Goal: Task Accomplishment & Management: Complete application form

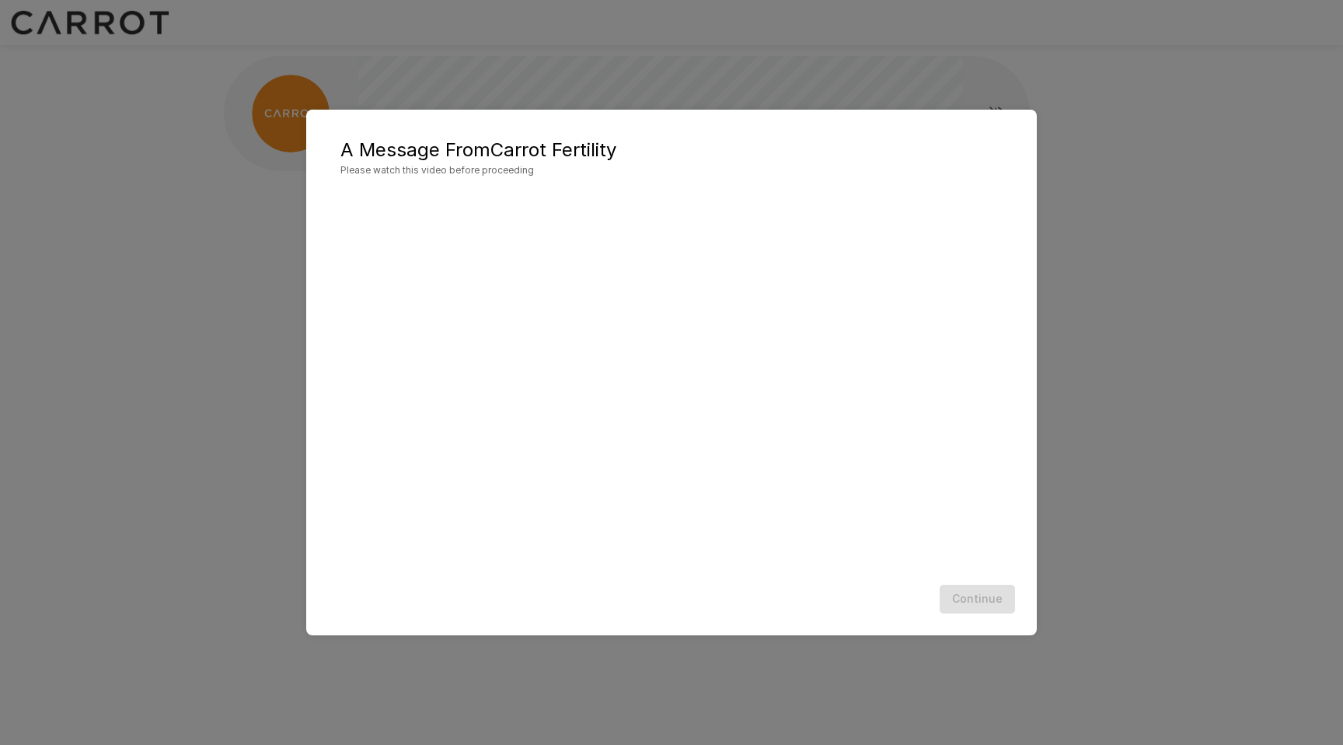
scroll to position [1, 0]
click at [986, 598] on button "Continue" at bounding box center [977, 598] width 75 height 29
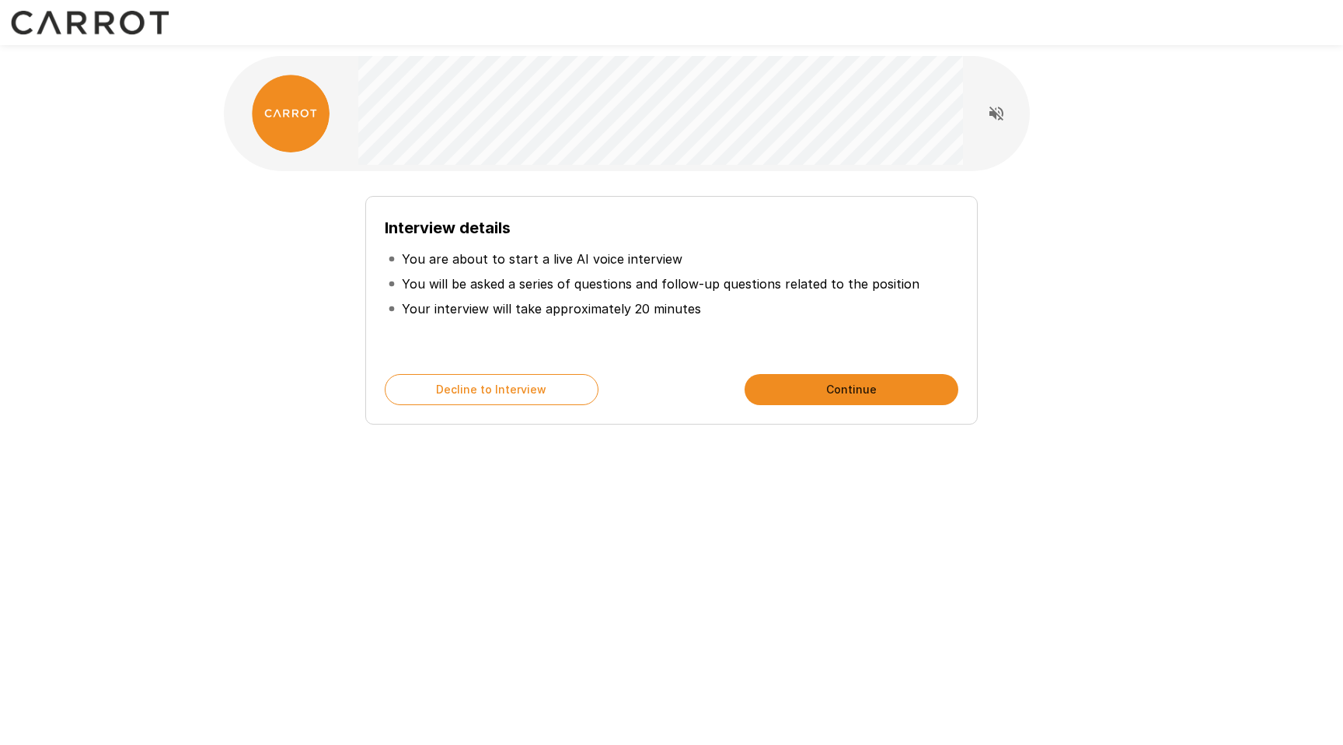
click at [834, 392] on button "Continue" at bounding box center [852, 389] width 214 height 31
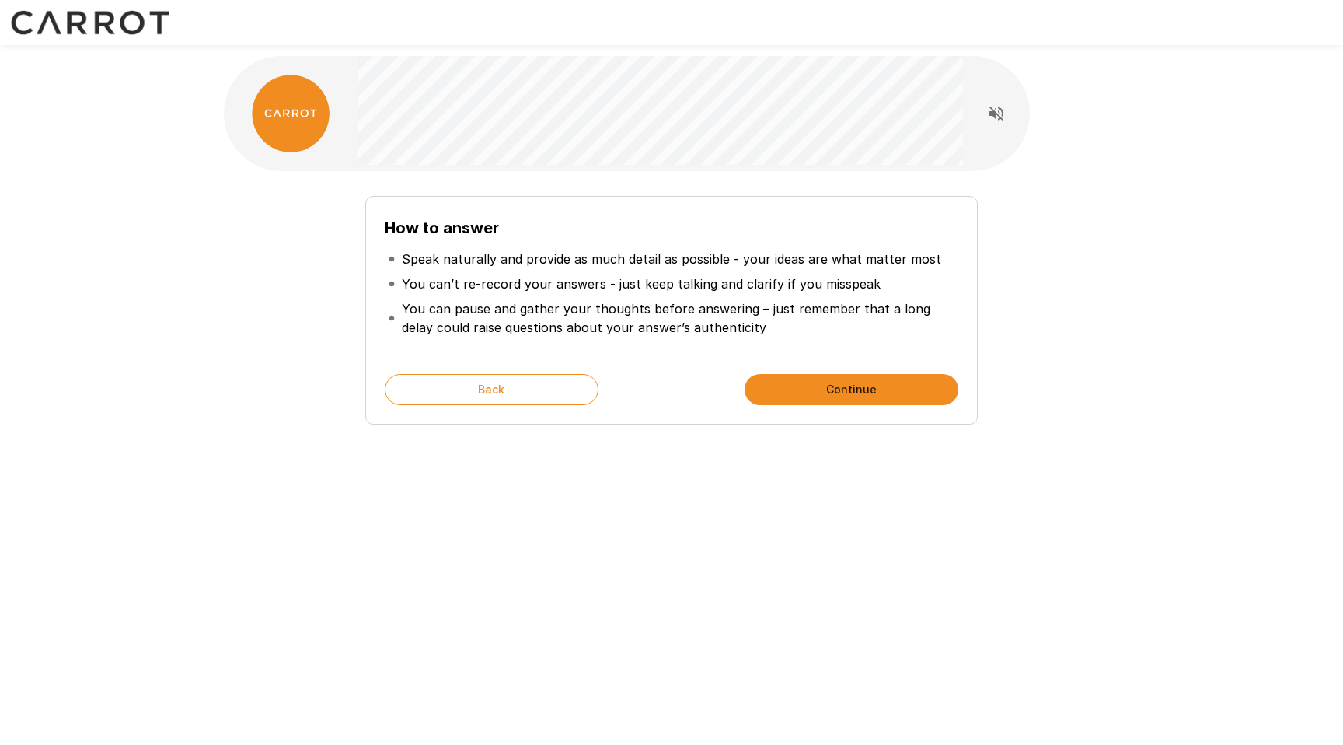
click at [905, 211] on div "How to answer Speak naturally and provide as much detail as possible - your ide…" at bounding box center [671, 310] width 612 height 229
click at [867, 396] on button "Continue" at bounding box center [852, 389] width 214 height 31
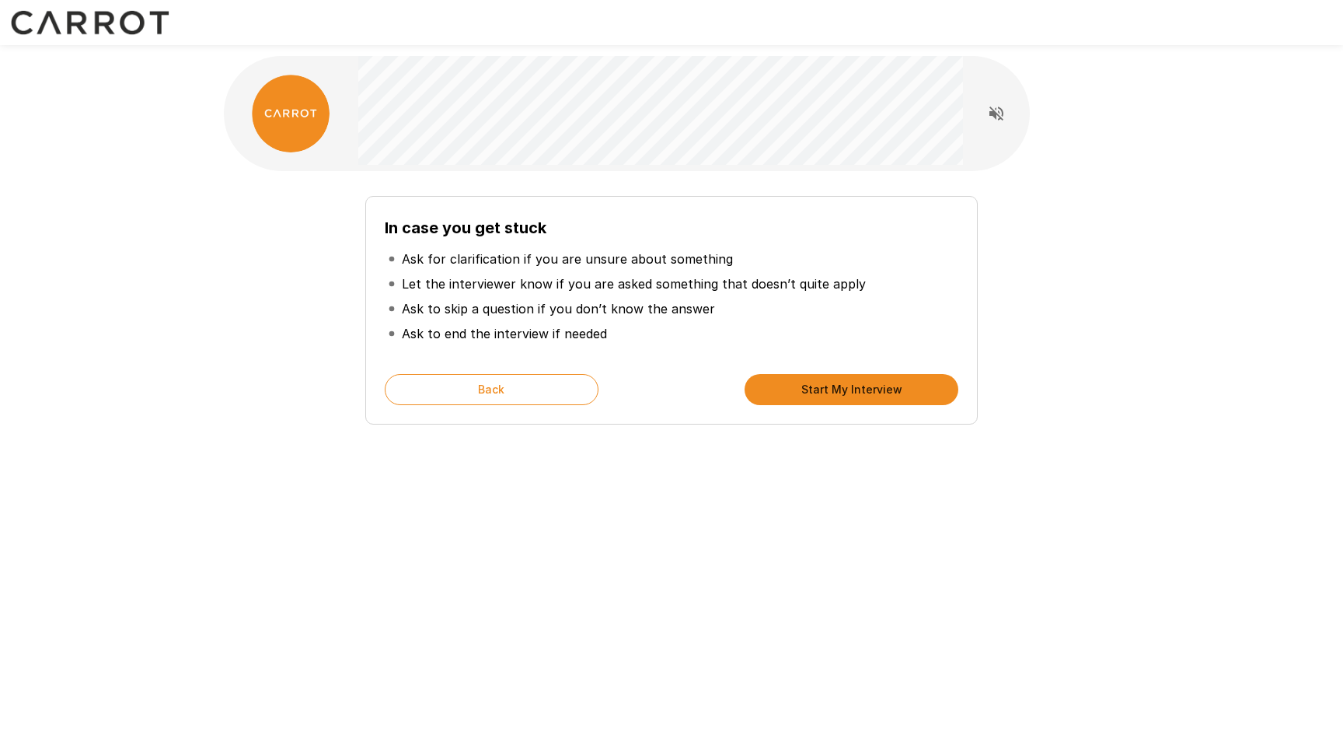
click at [867, 396] on button "Start My Interview" at bounding box center [852, 389] width 214 height 31
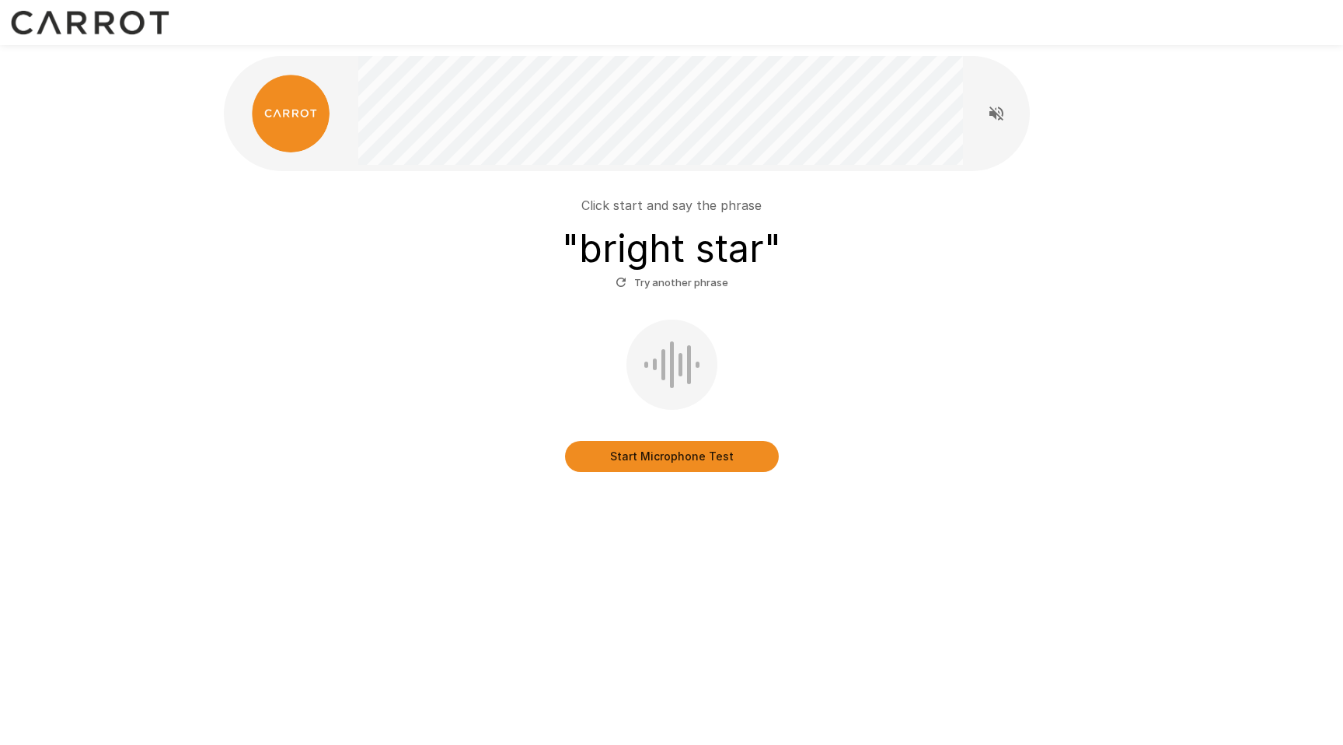
click at [709, 454] on button "Start Microphone Test" at bounding box center [672, 456] width 214 height 31
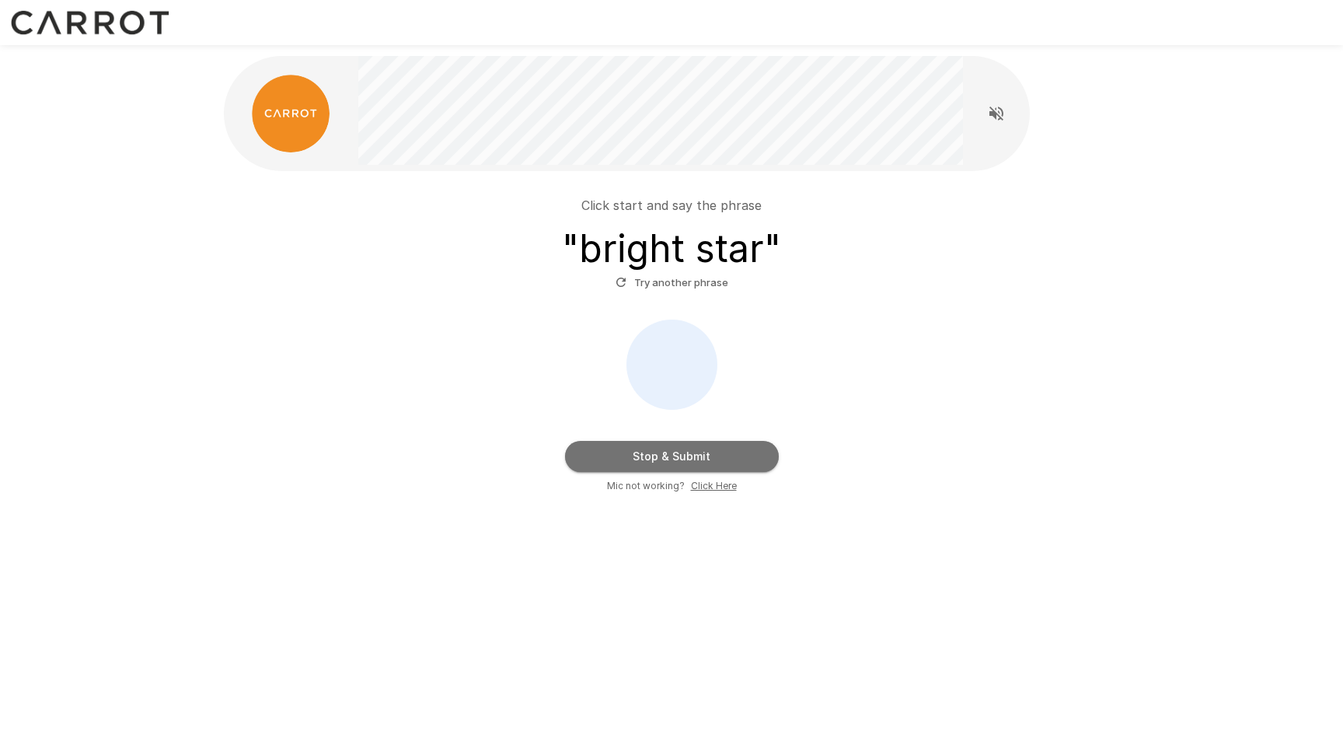
click at [697, 454] on button "Stop & Submit" at bounding box center [672, 456] width 214 height 31
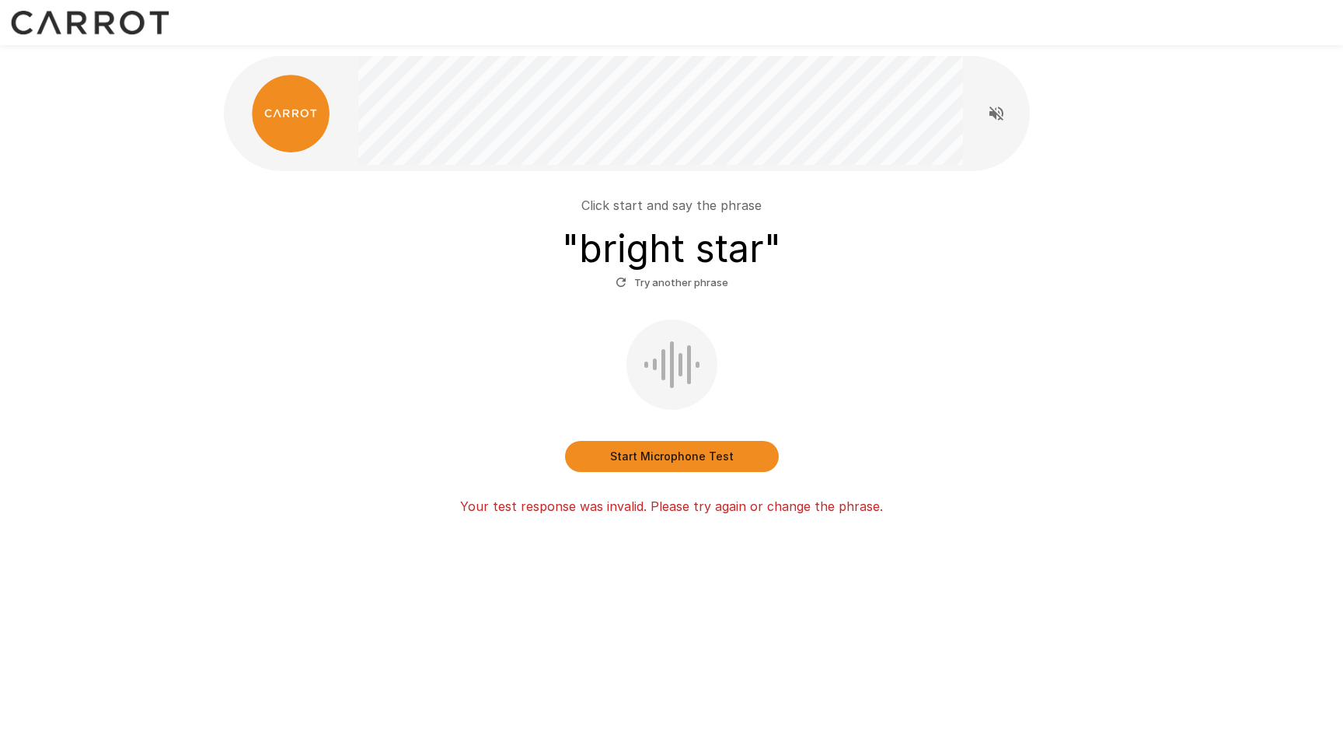
click at [697, 454] on button "Start Microphone Test" at bounding box center [672, 456] width 214 height 31
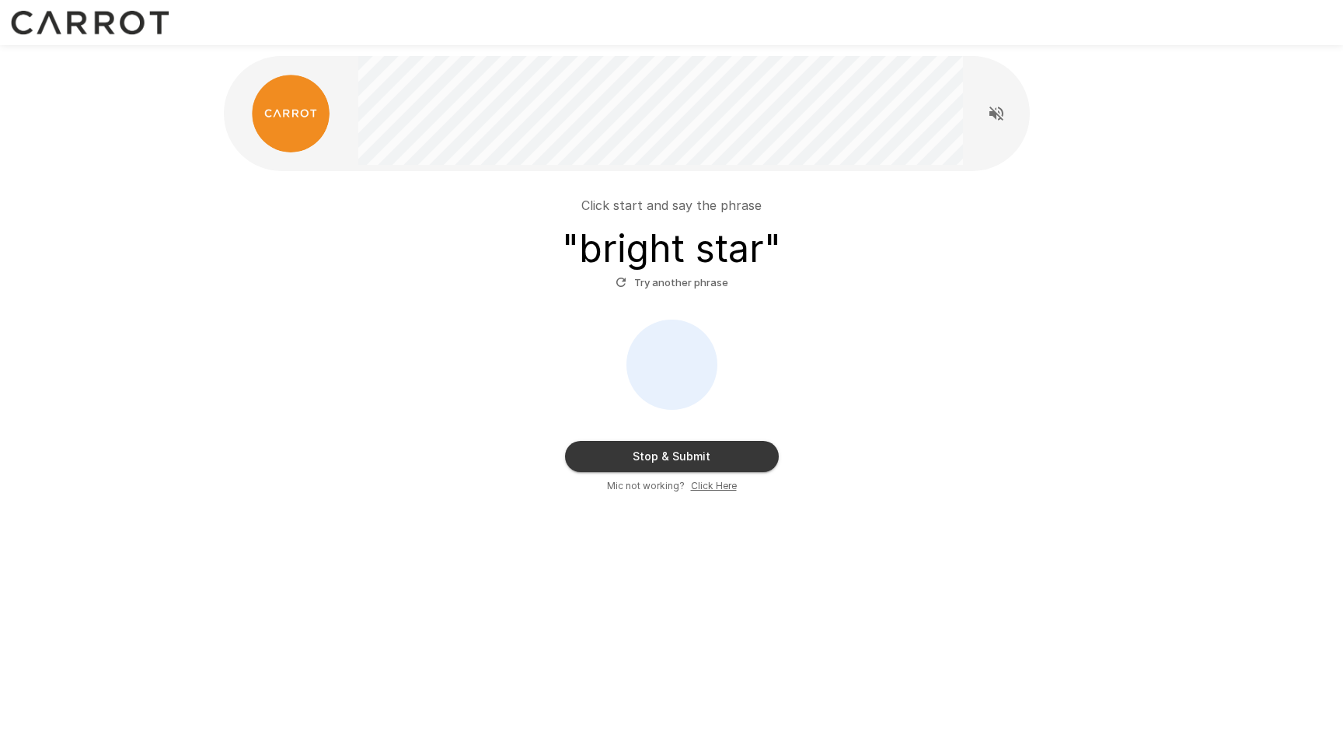
click at [697, 454] on button "Stop & Submit" at bounding box center [672, 456] width 214 height 31
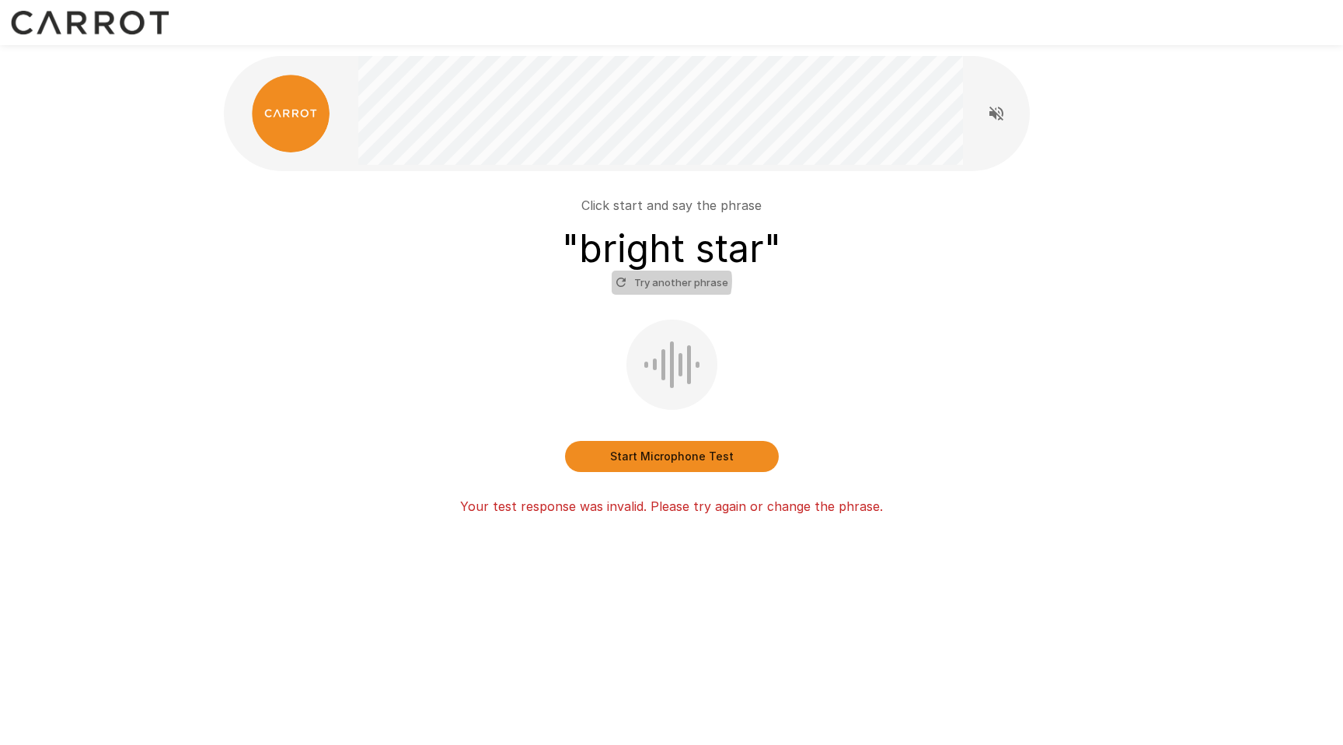
click at [670, 281] on button "Try another phrase" at bounding box center [672, 282] width 120 height 24
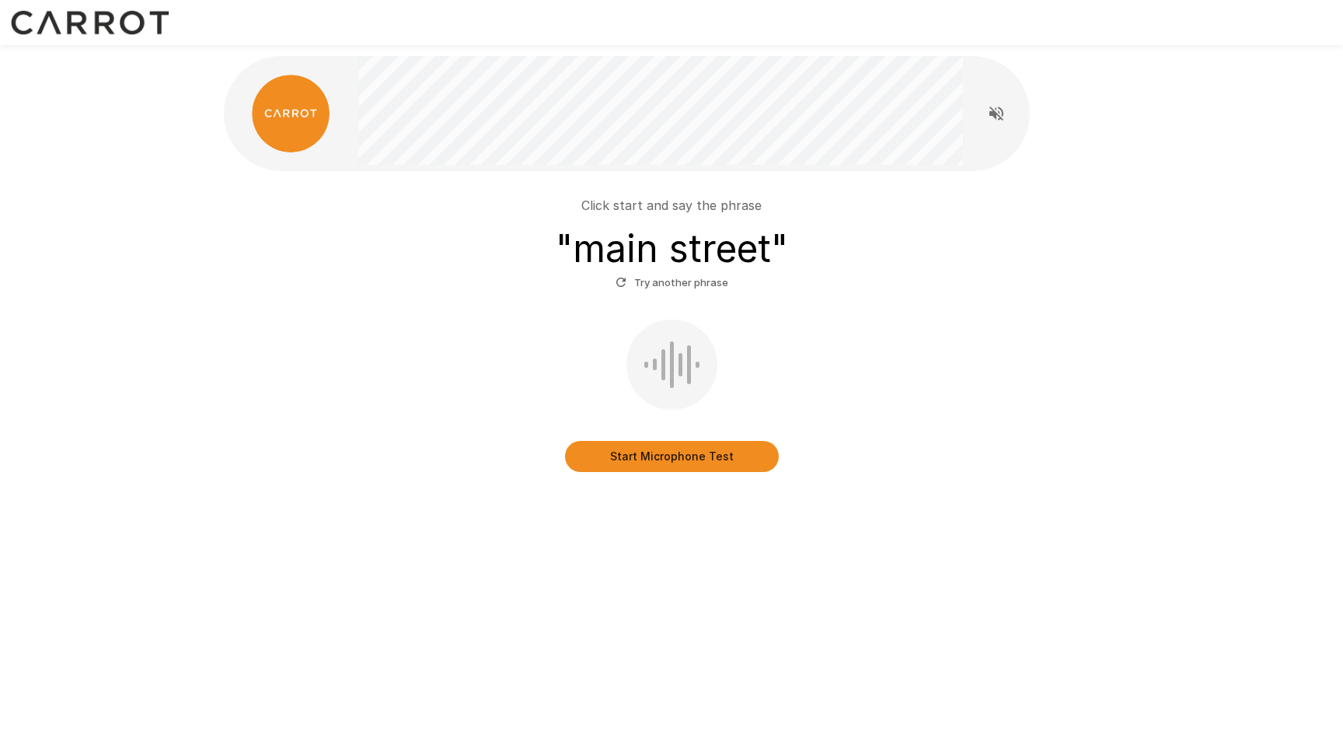
click at [708, 452] on button "Start Microphone Test" at bounding box center [672, 456] width 214 height 31
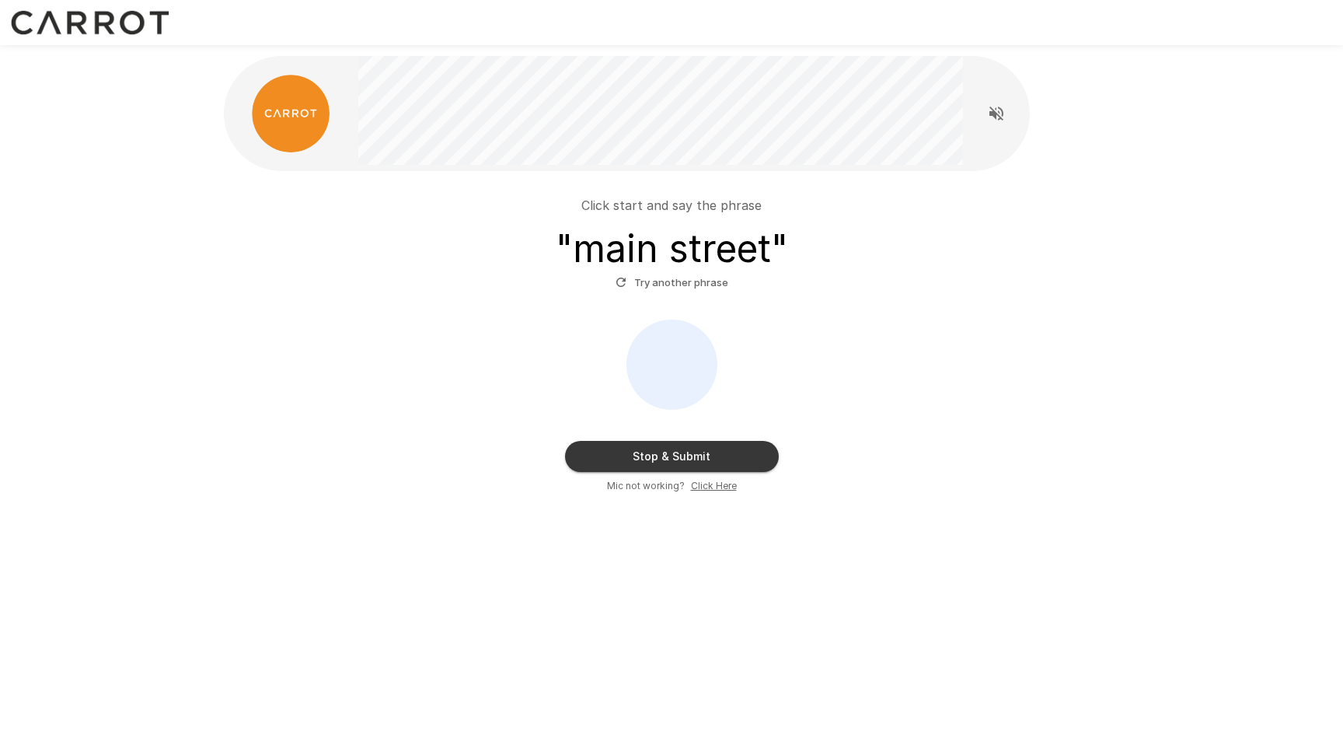
click at [653, 452] on button "Stop & Submit" at bounding box center [672, 456] width 214 height 31
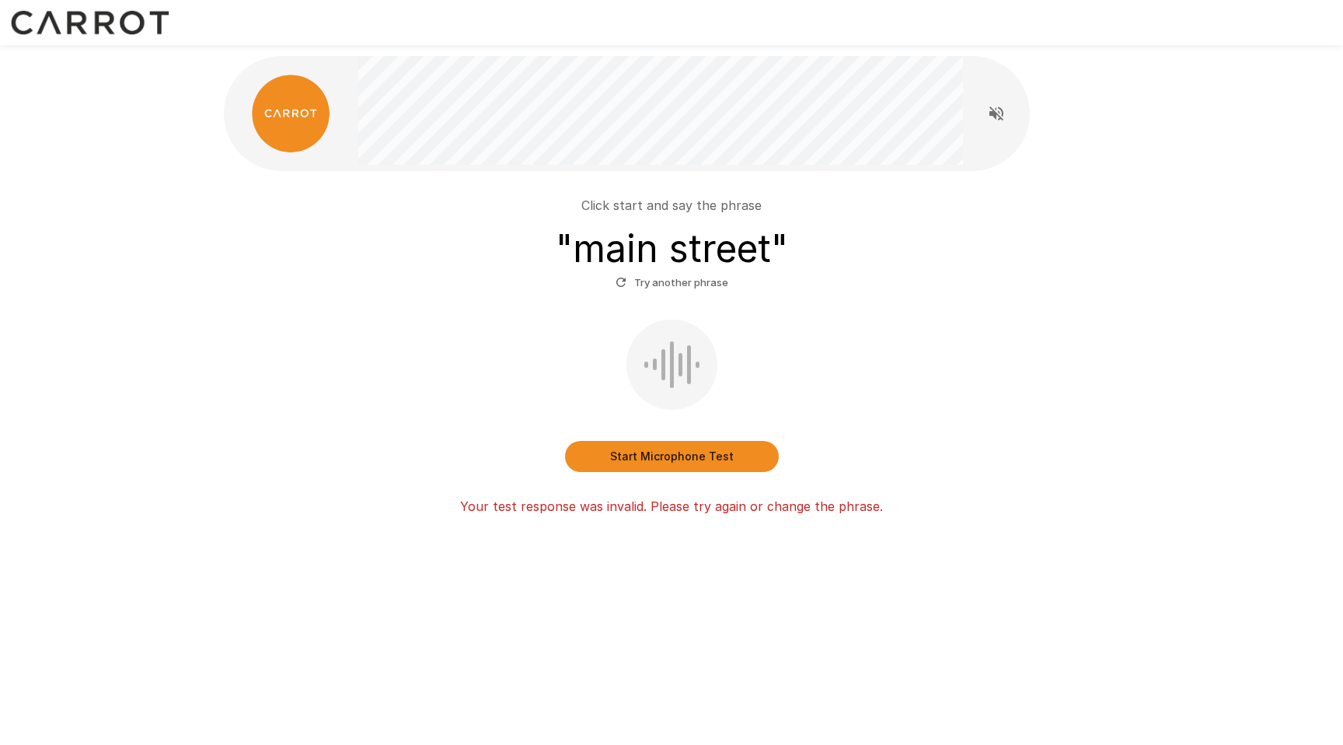
click at [687, 461] on button "Start Microphone Test" at bounding box center [672, 456] width 214 height 31
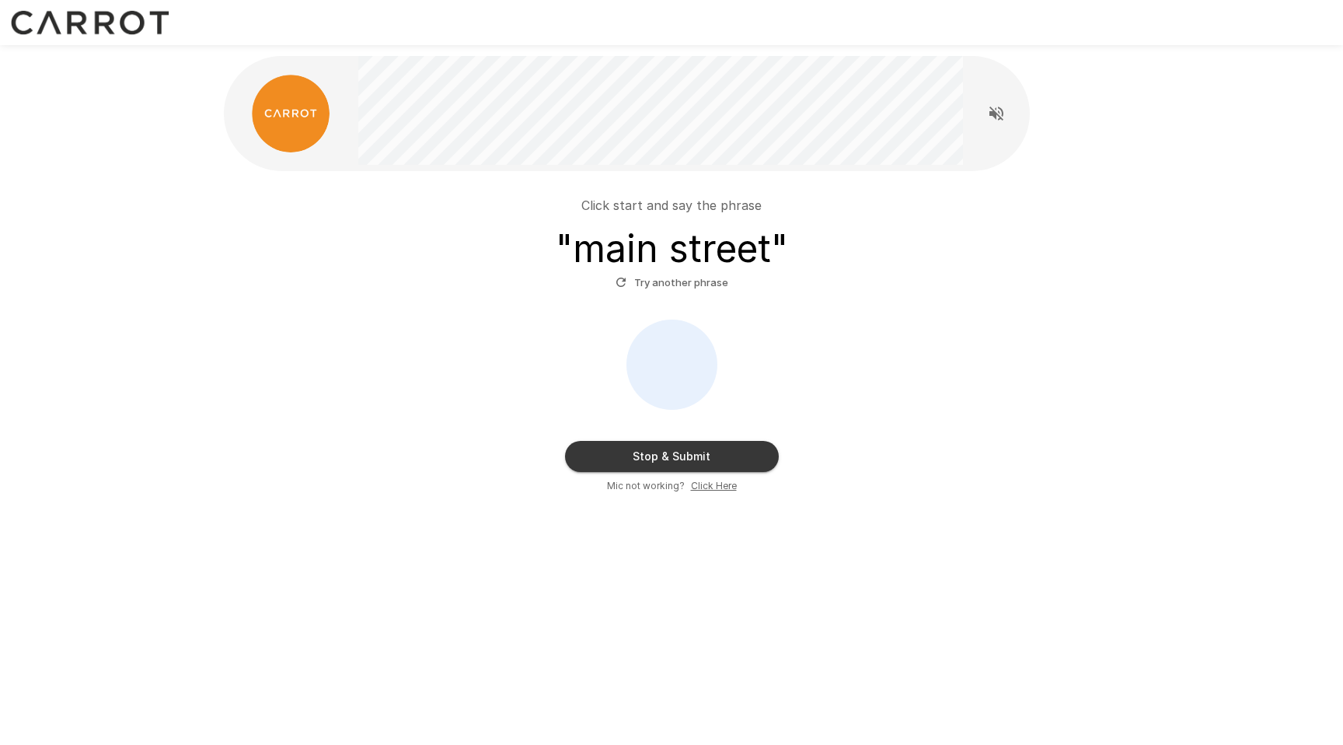
click at [724, 483] on u "Click Here" at bounding box center [714, 486] width 46 height 12
click at [658, 455] on button "Stop & Submit" at bounding box center [672, 456] width 214 height 31
